Goal: Task Accomplishment & Management: Complete application form

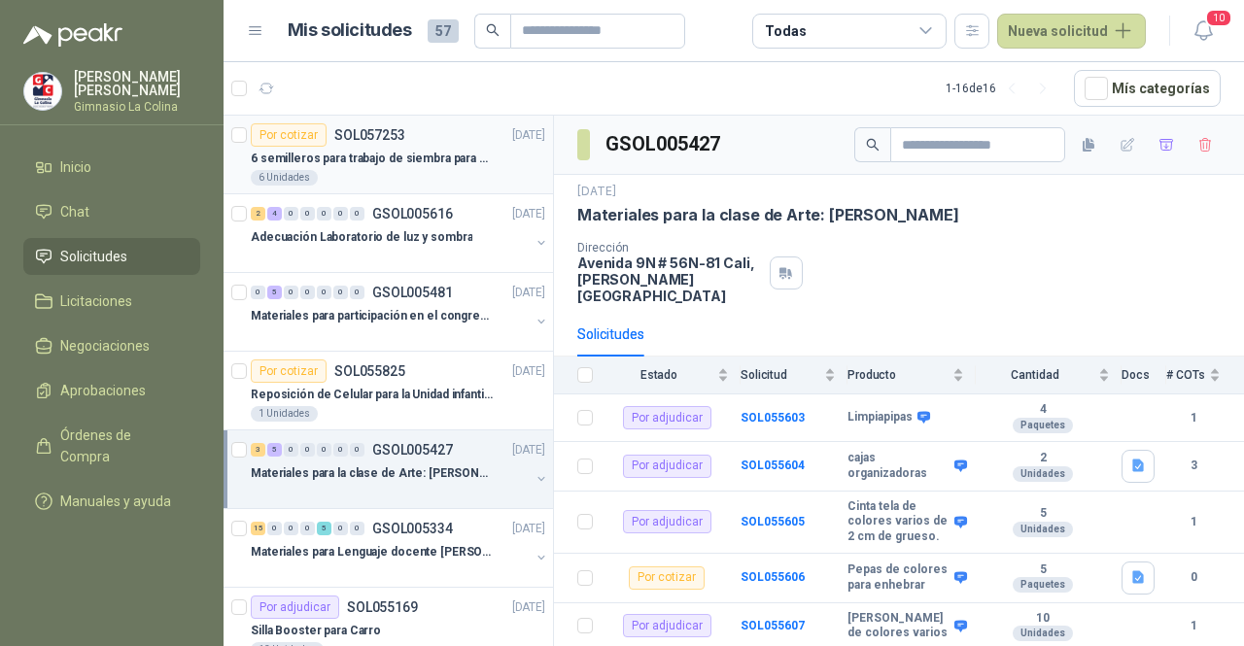
click at [447, 150] on p "6 semilleros para trabajo de siembra para estudiantes en la granja" at bounding box center [372, 159] width 242 height 18
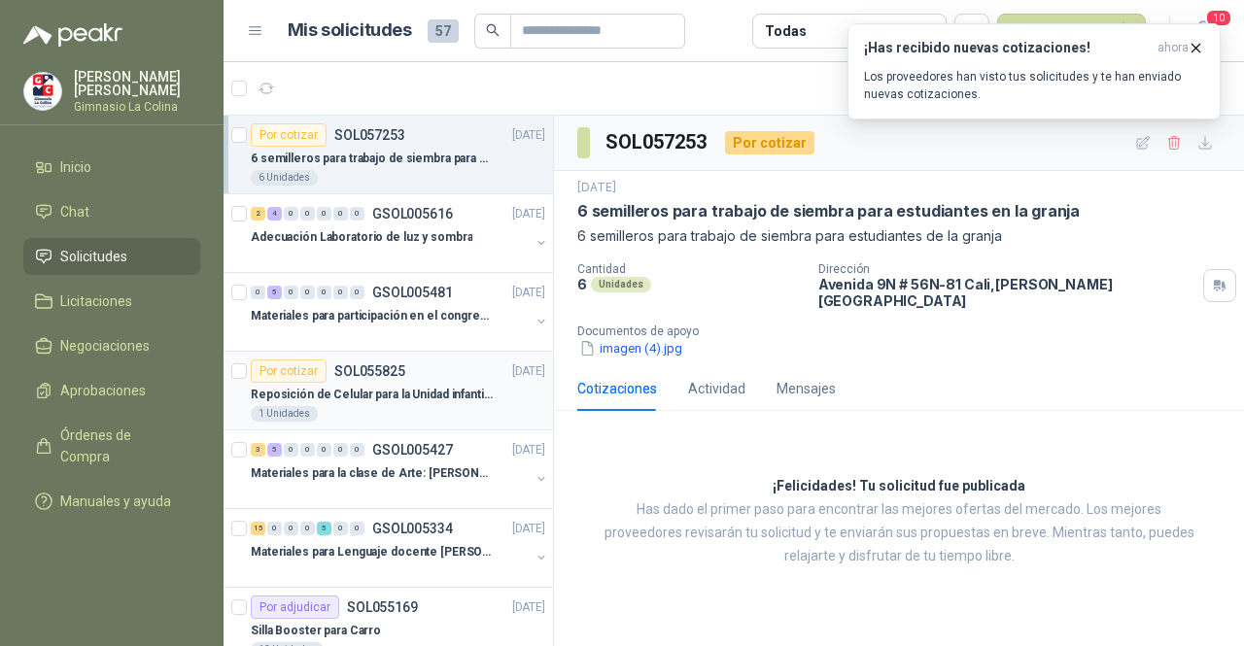
scroll to position [97, 0]
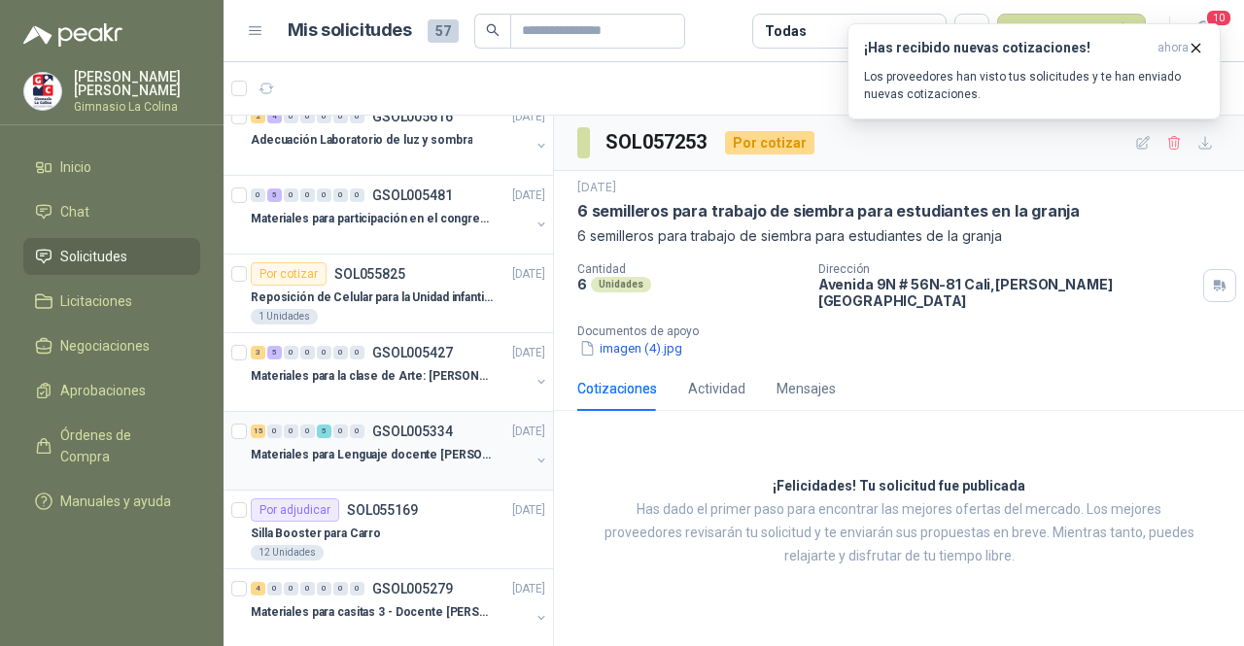
click at [385, 459] on p "Materiales para Lenguaje docente [PERSON_NAME]" at bounding box center [372, 455] width 242 height 18
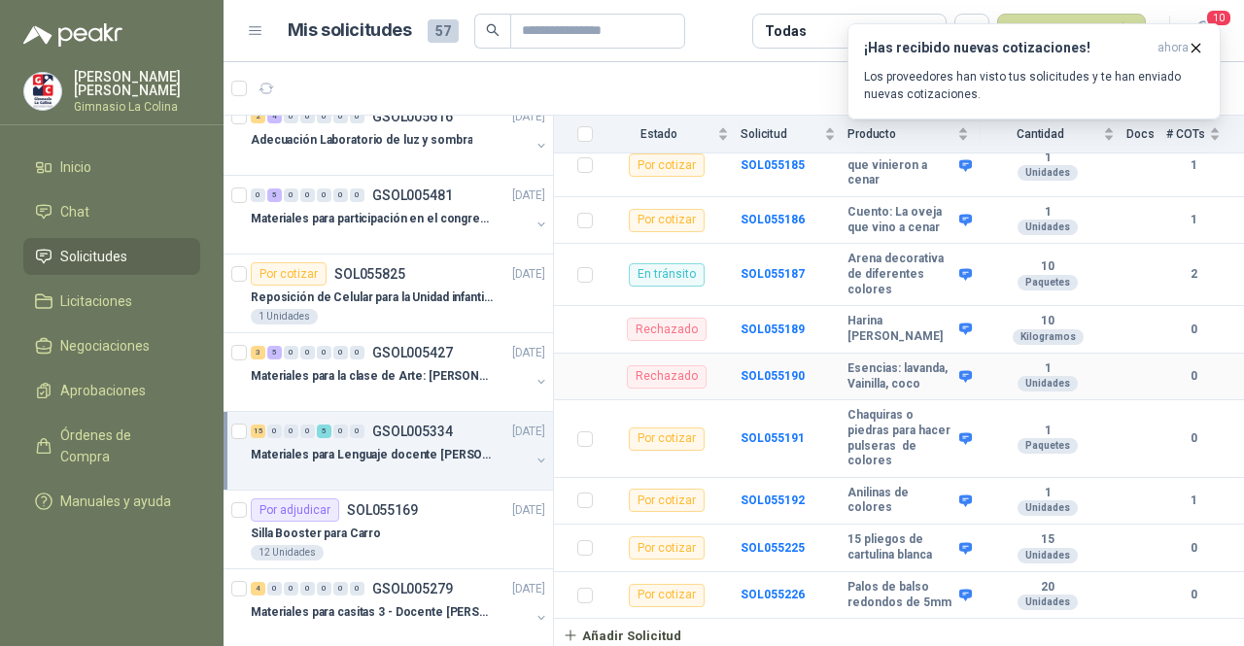
scroll to position [1199, 0]
click at [655, 641] on button "Añadir Solicitud" at bounding box center [622, 635] width 136 height 33
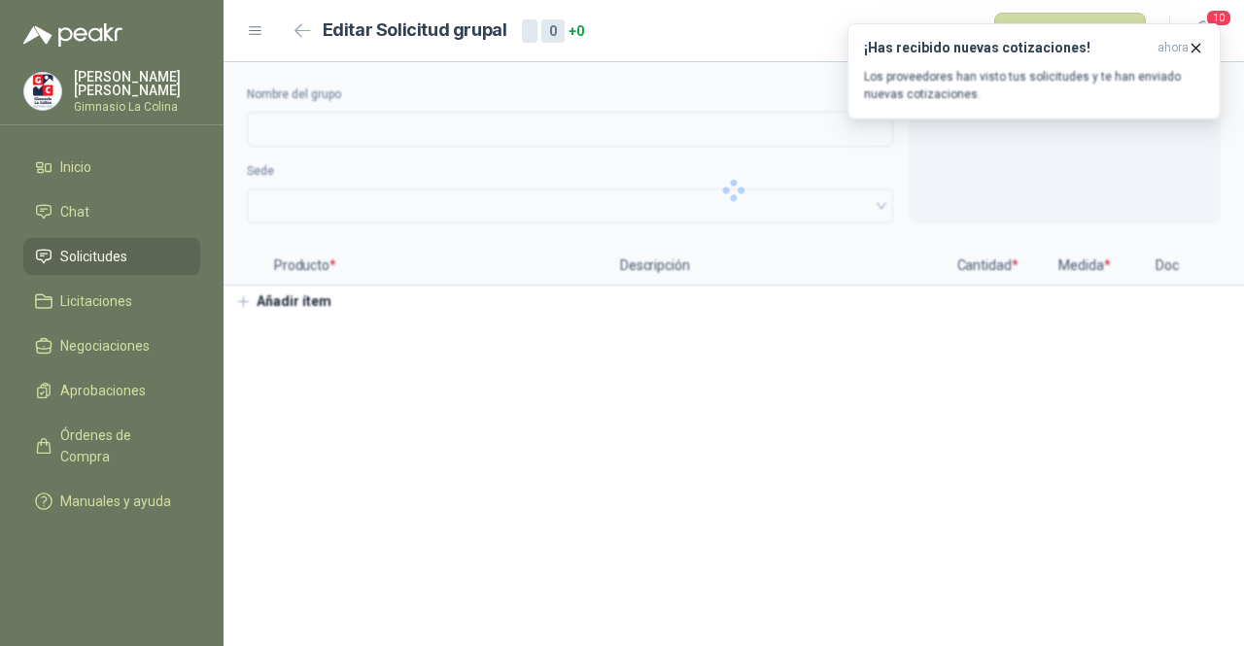
type input "**********"
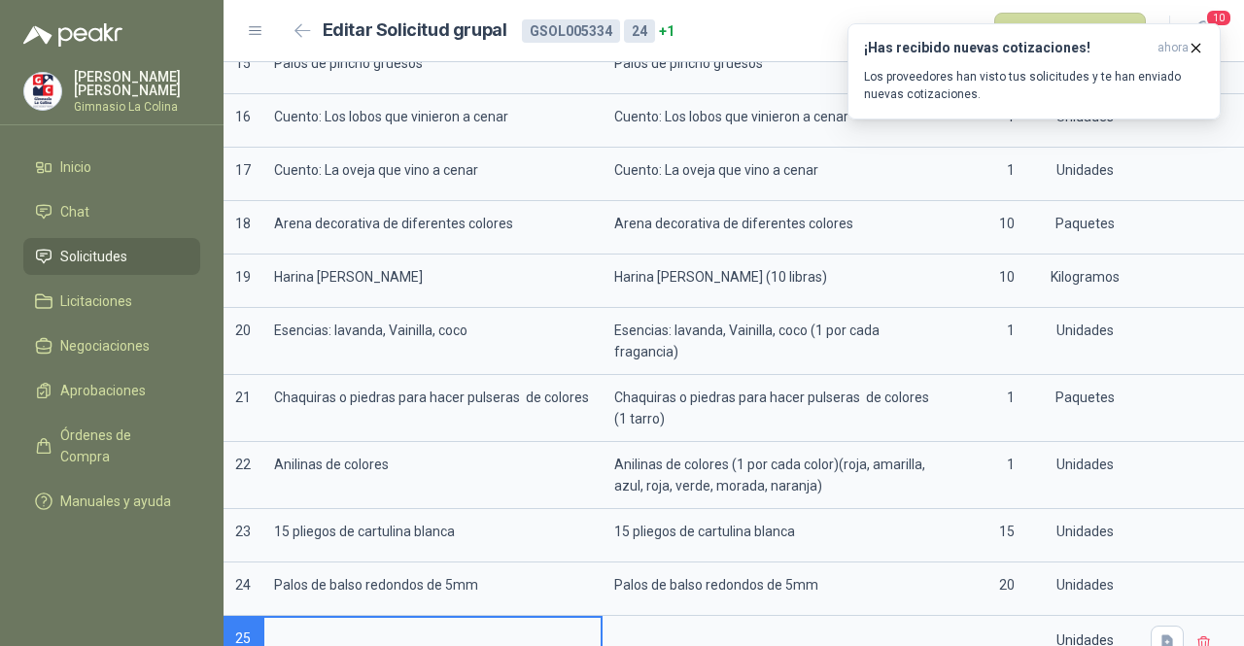
scroll to position [1136, 0]
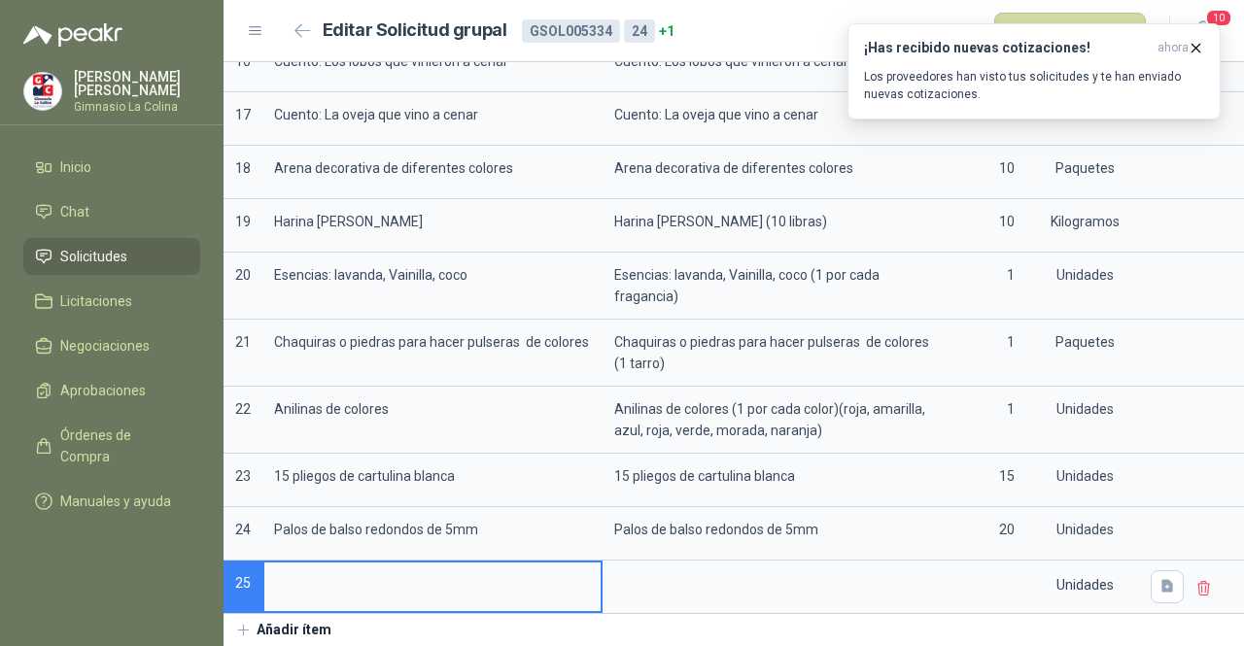
type input "*"
drag, startPoint x: 500, startPoint y: 559, endPoint x: 270, endPoint y: 560, distance: 230.3
click at [270, 563] on input "**********" at bounding box center [432, 582] width 336 height 38
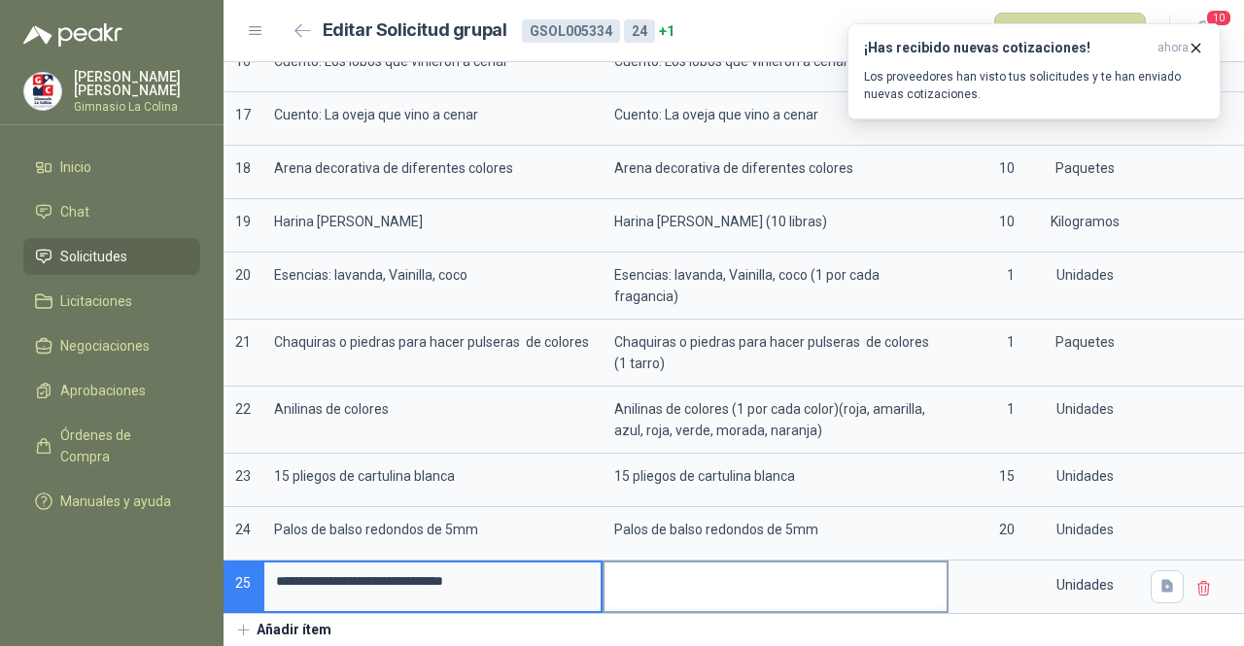
type input "**********"
click at [676, 571] on textarea at bounding box center [775, 585] width 342 height 45
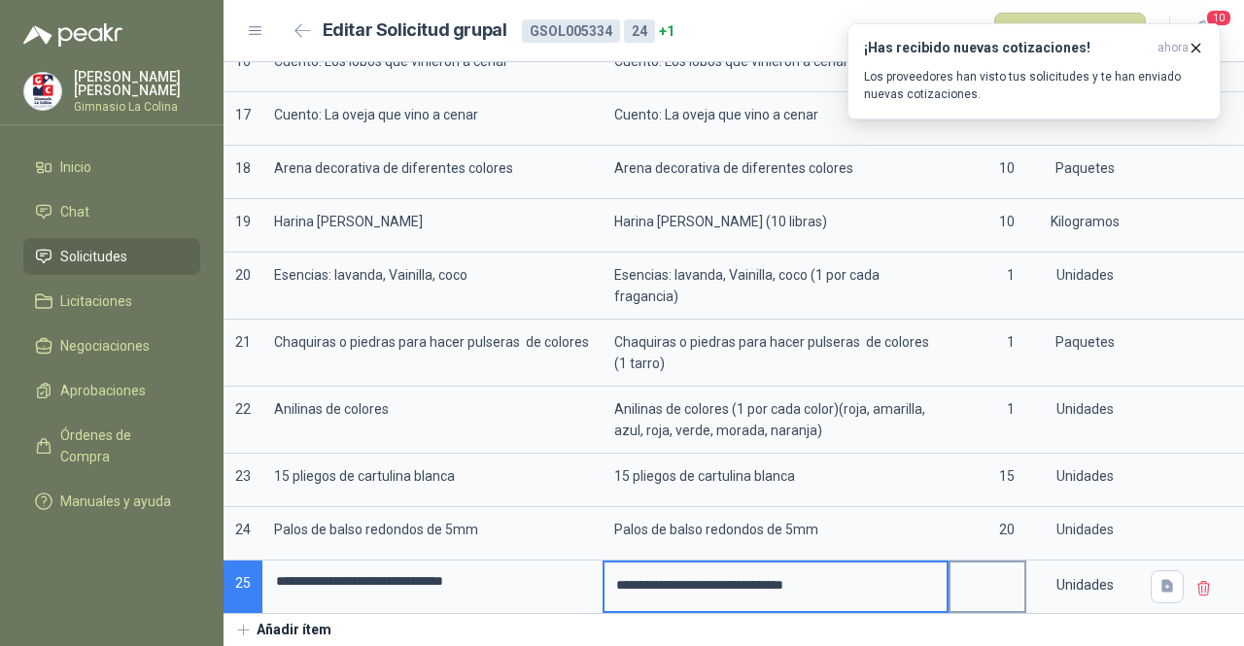
click at [977, 570] on input at bounding box center [987, 582] width 74 height 38
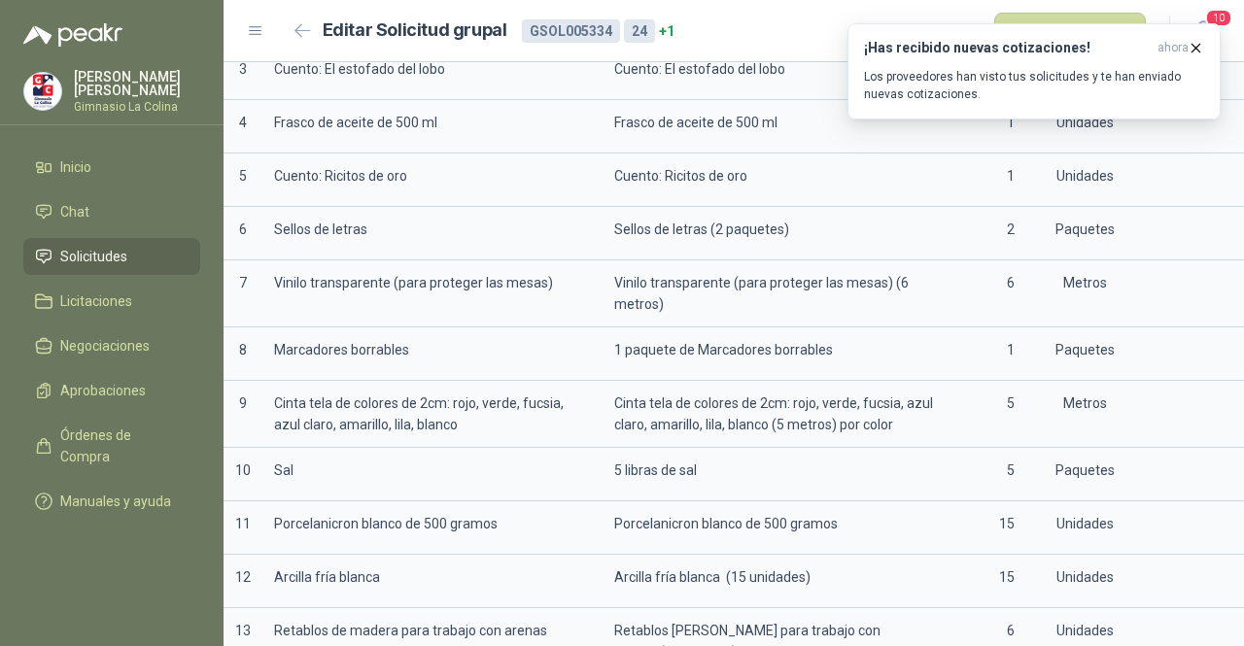
scroll to position [164, 0]
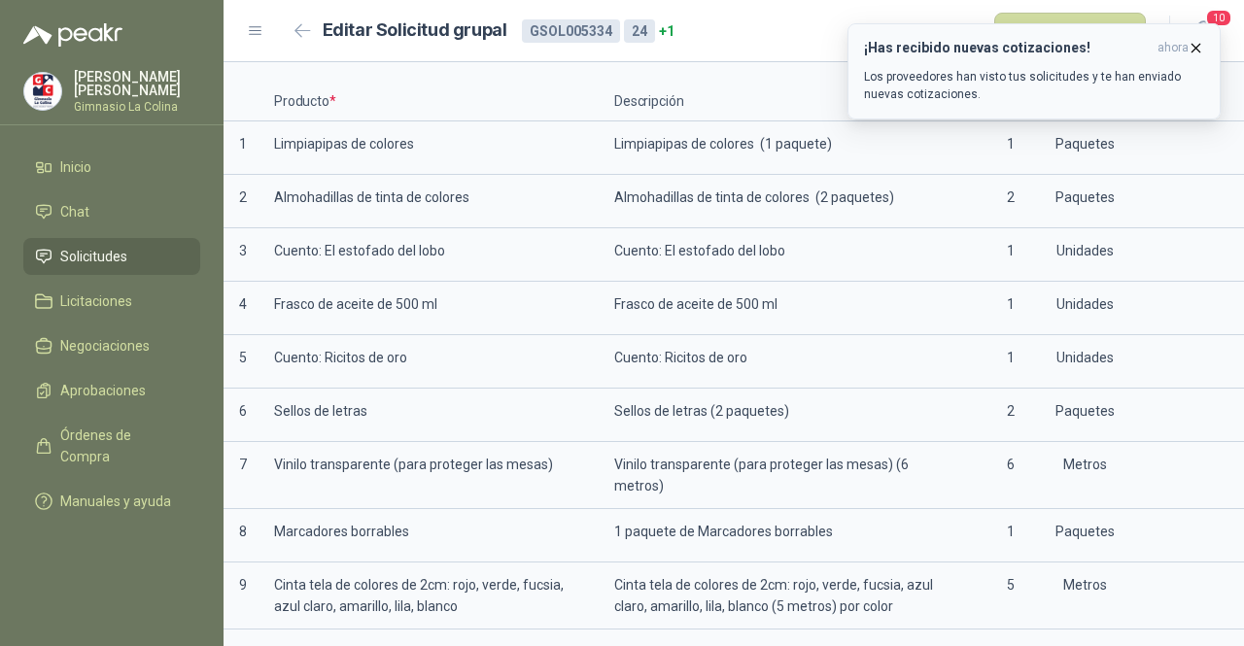
type input "*"
click at [1203, 45] on icon "button" at bounding box center [1195, 48] width 17 height 17
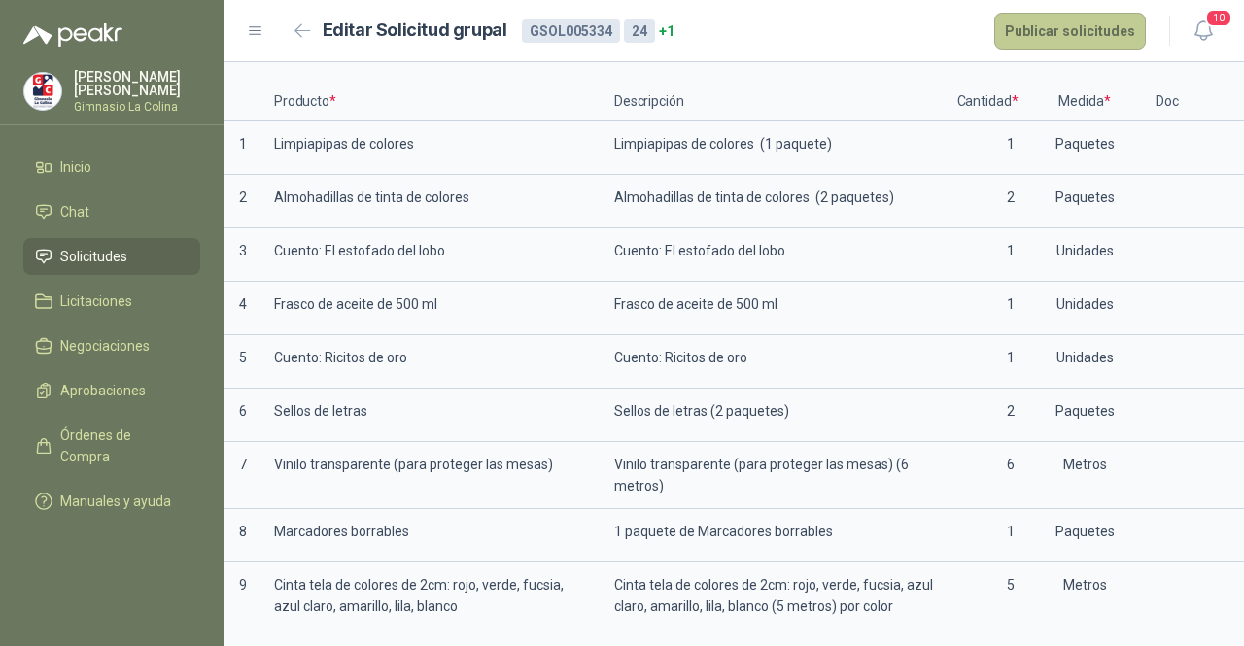
click at [1114, 26] on button "Publicar solicitudes" at bounding box center [1070, 31] width 152 height 37
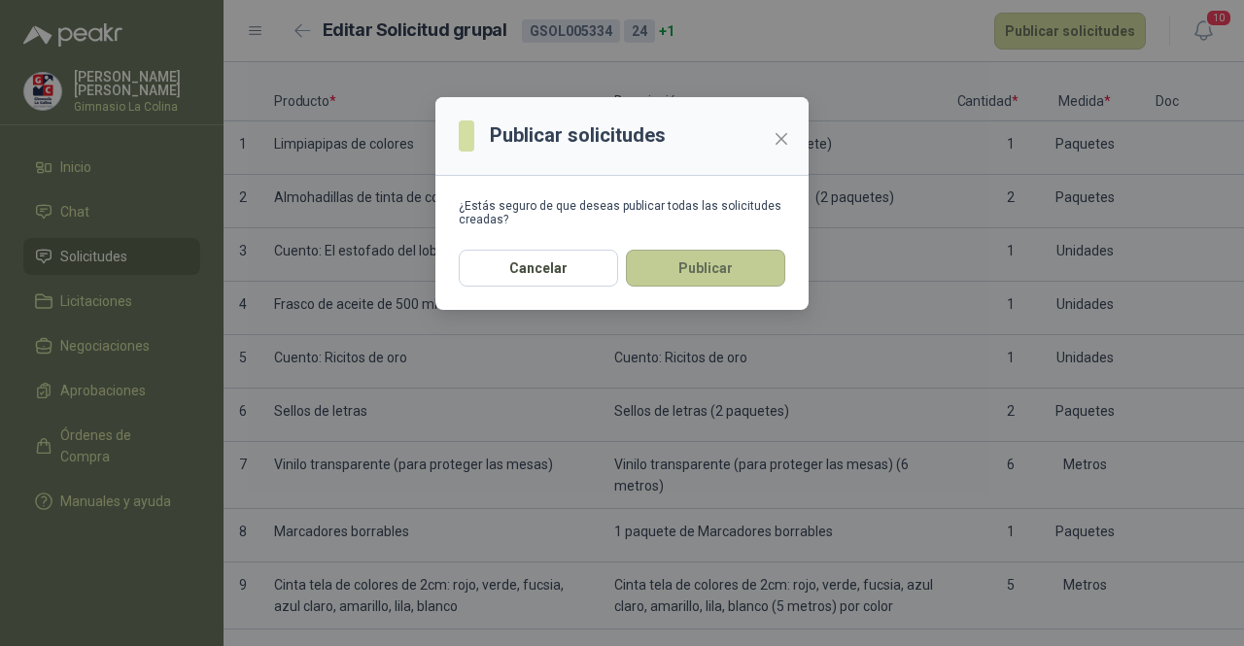
click at [691, 263] on button "Publicar" at bounding box center [705, 268] width 159 height 37
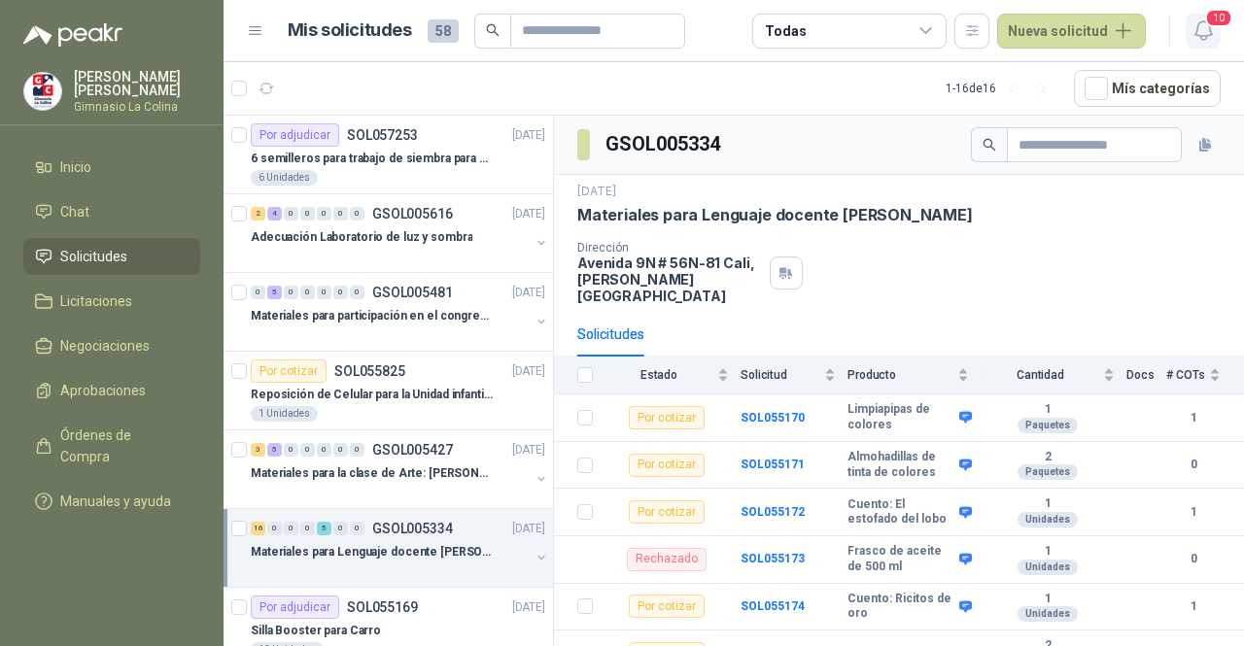
click at [1203, 21] on icon "button" at bounding box center [1202, 30] width 17 height 18
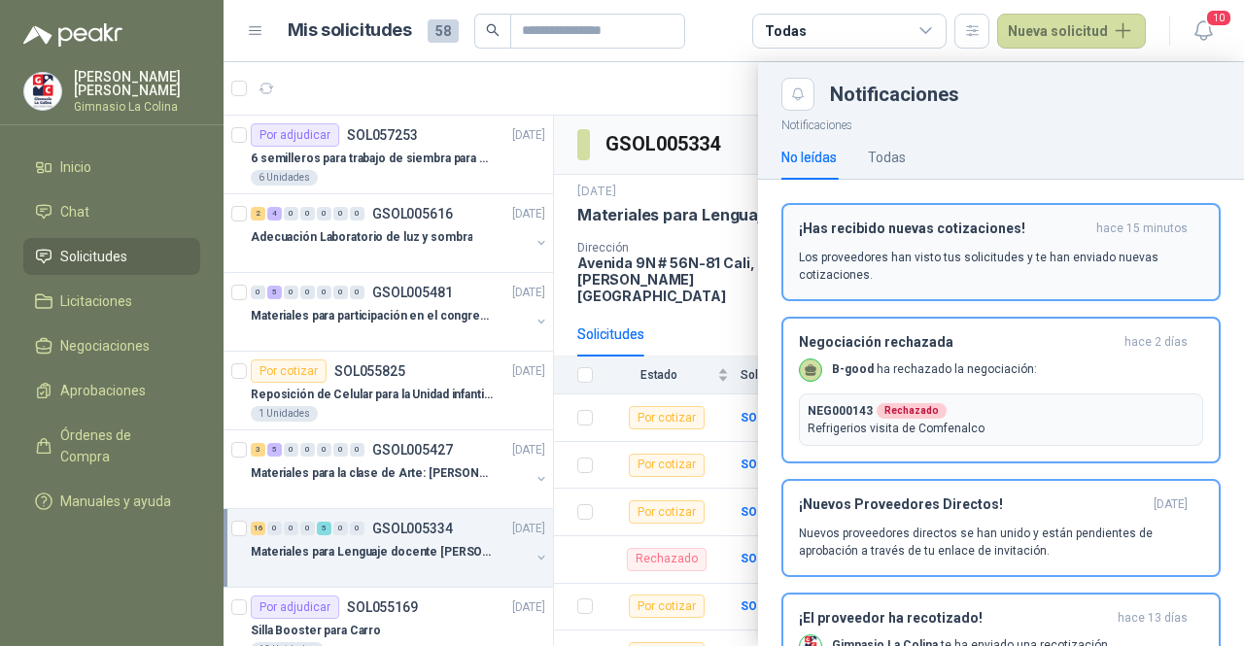
click at [1030, 238] on div "¡Has recibido nuevas cotizaciones! hace 15 minutos Los proveedores han visto tu…" at bounding box center [1001, 252] width 404 height 63
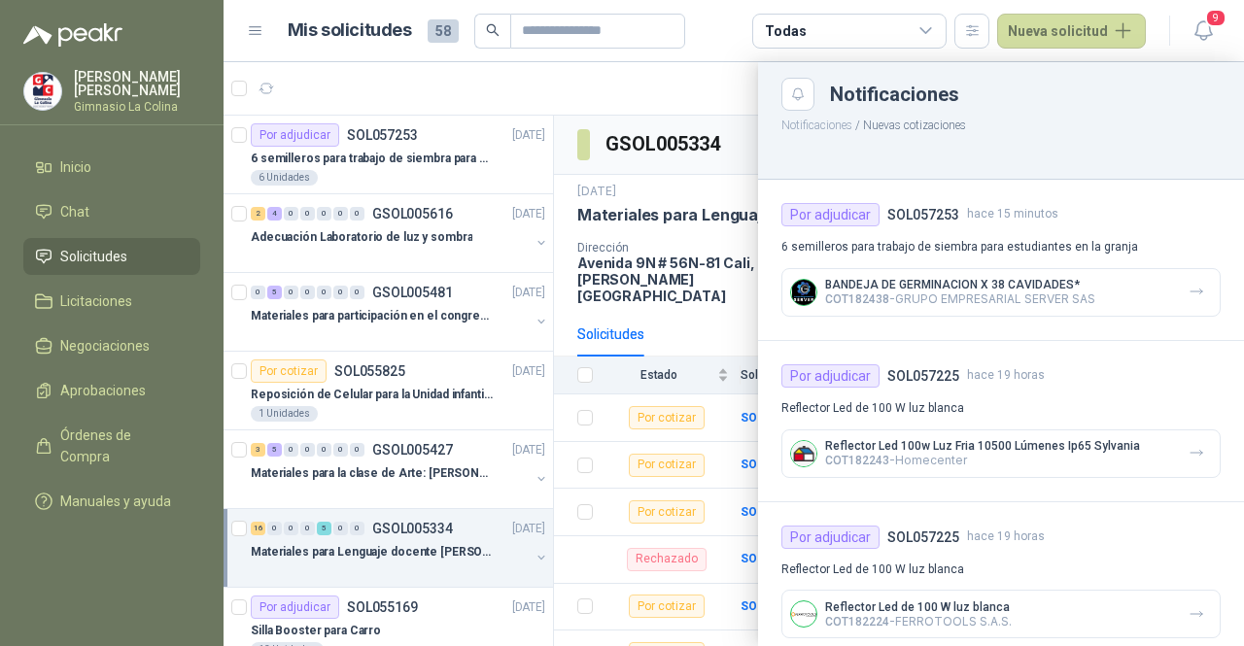
click at [799, 291] on img at bounding box center [803, 292] width 25 height 25
click at [1188, 293] on icon "button" at bounding box center [1196, 292] width 17 height 17
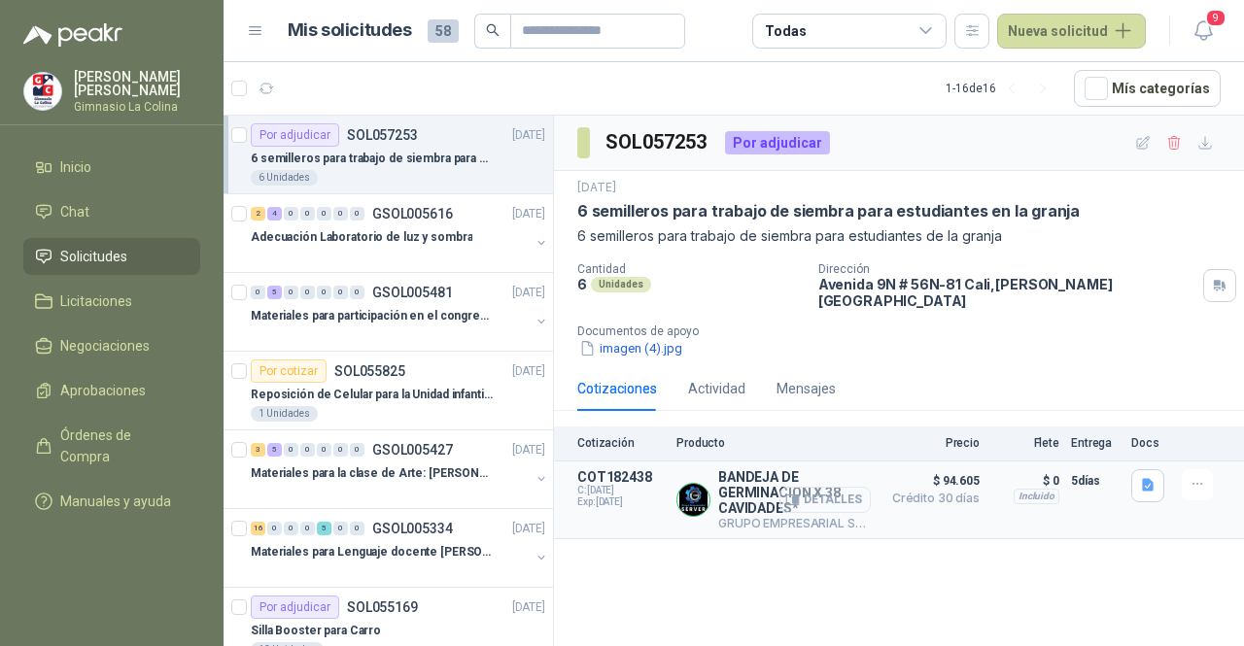
click at [820, 488] on button "Detalles" at bounding box center [824, 500] width 91 height 26
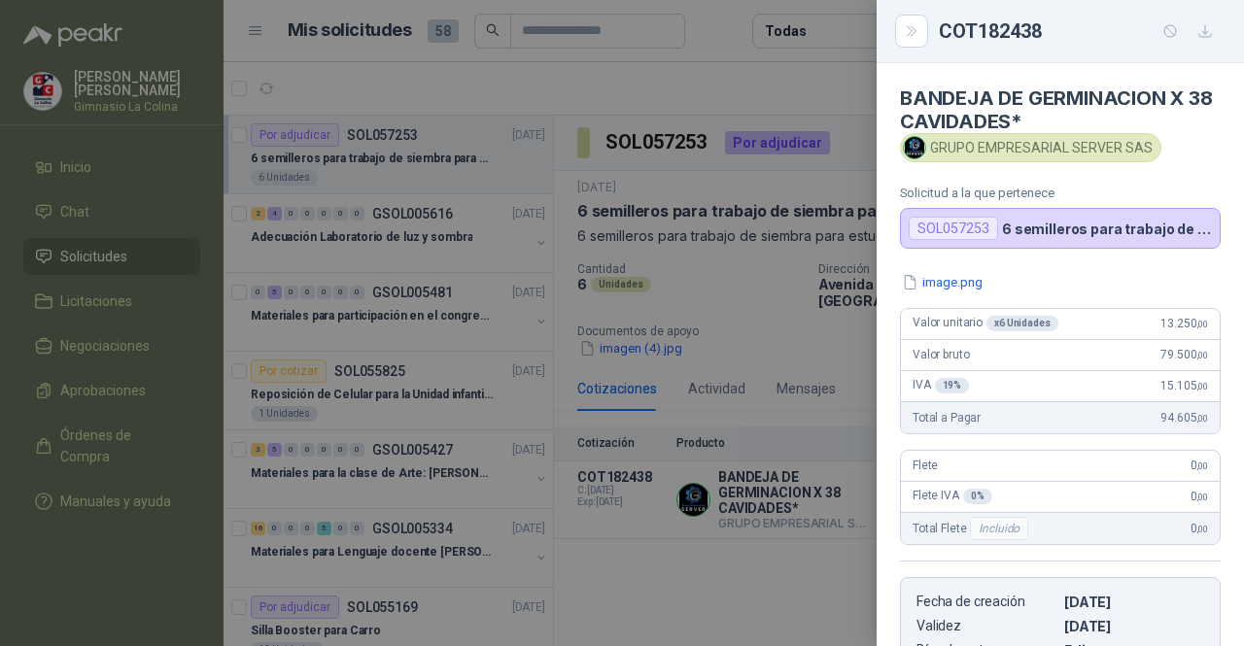
click at [721, 551] on div at bounding box center [622, 323] width 1244 height 646
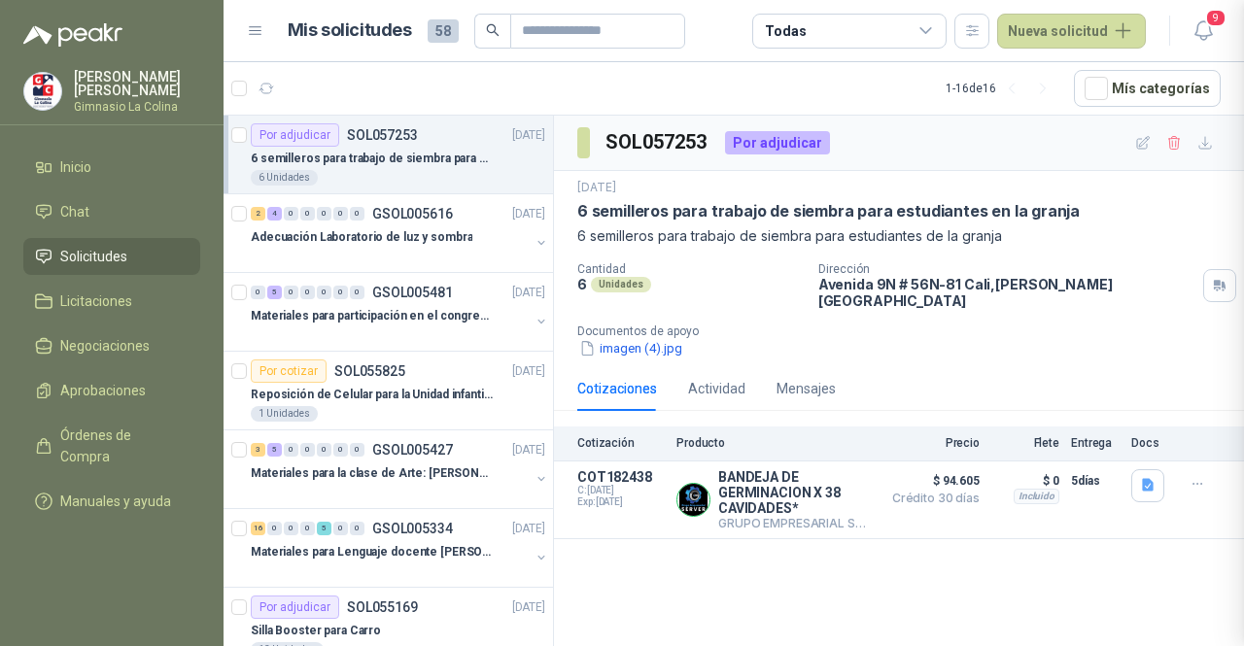
scroll to position [347, 0]
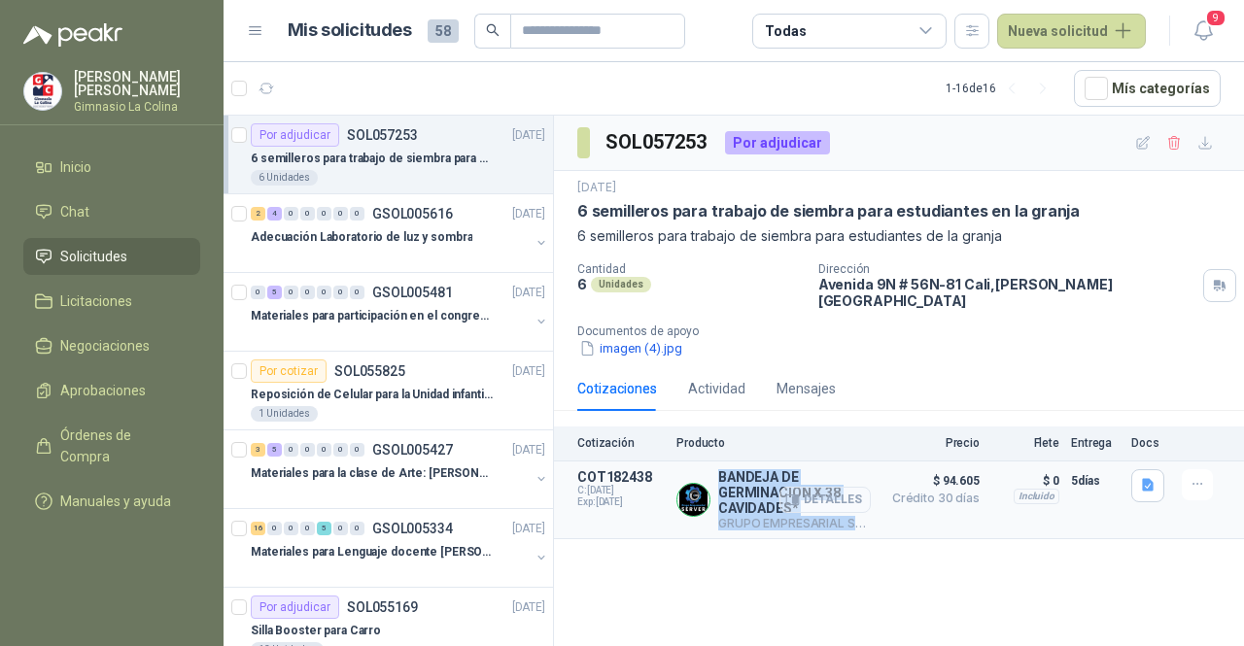
drag, startPoint x: 717, startPoint y: 462, endPoint x: 801, endPoint y: 491, distance: 88.5
click at [801, 491] on div "BANDEJA DE GERMINACION X 38 CAVIDADES* GRUPO EMPRESARIAL SERVER SAS Detalles" at bounding box center [794, 499] width 153 height 61
copy div "BANDEJA DE GERMINACION X 38 CAVIDADES* GRUPO EMPRESARIAL SERVER SAS"
click at [930, 574] on div "SOL057253 Por adjudicar [DATE] 6 semilleros para trabajo de siembra para estudi…" at bounding box center [899, 384] width 690 height 537
click at [375, 249] on div at bounding box center [390, 257] width 279 height 16
